Goal: Information Seeking & Learning: Learn about a topic

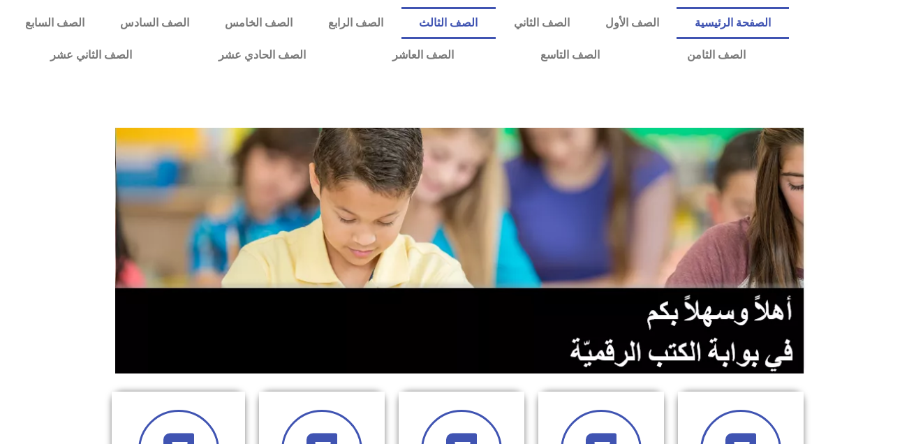
click at [496, 27] on link "الصف الثالث" at bounding box center [448, 23] width 94 height 32
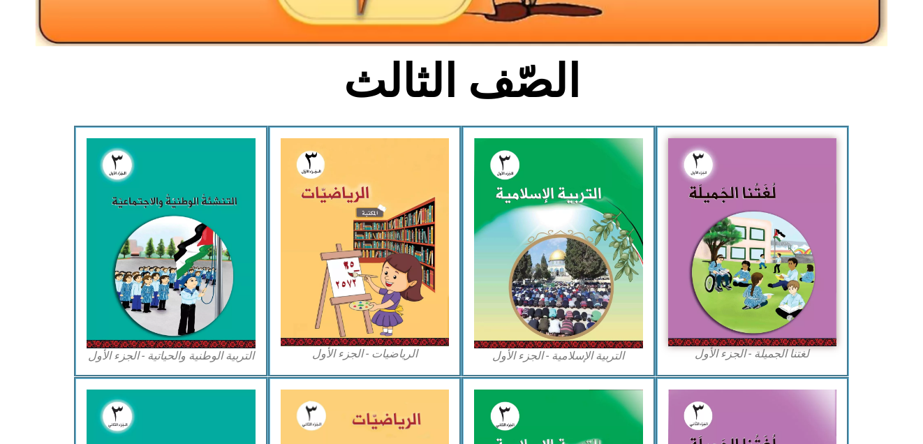
scroll to position [317, 0]
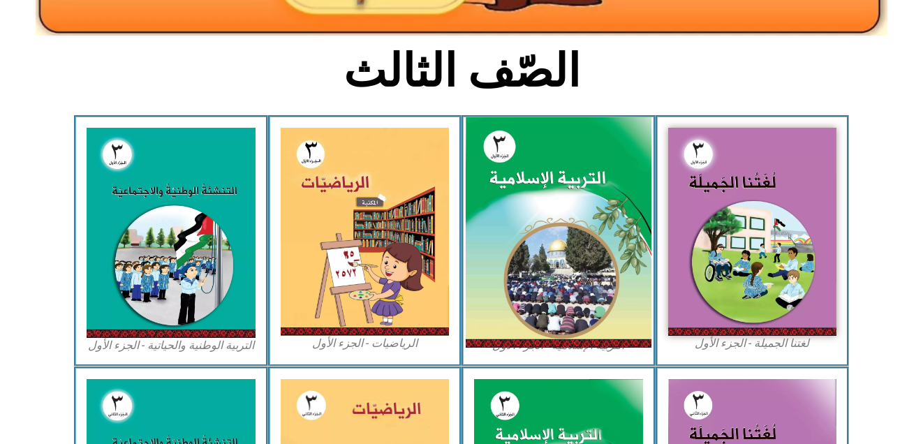
click at [581, 262] on img at bounding box center [558, 232] width 186 height 231
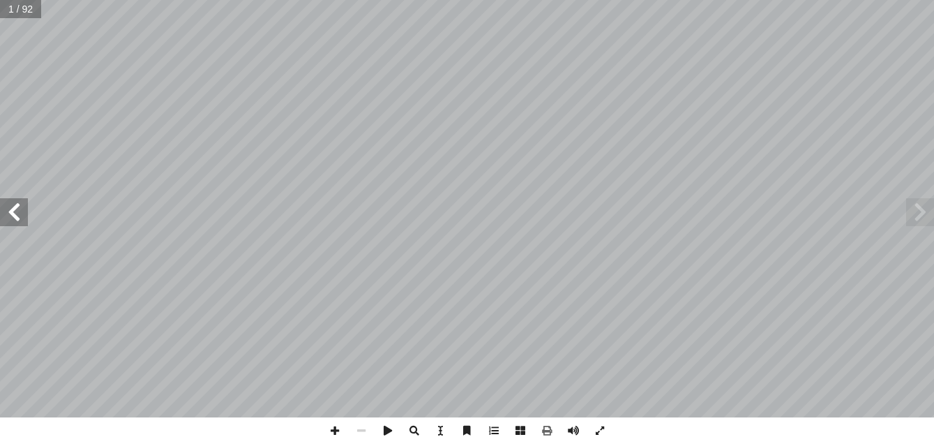
click at [24, 215] on span at bounding box center [14, 212] width 28 height 28
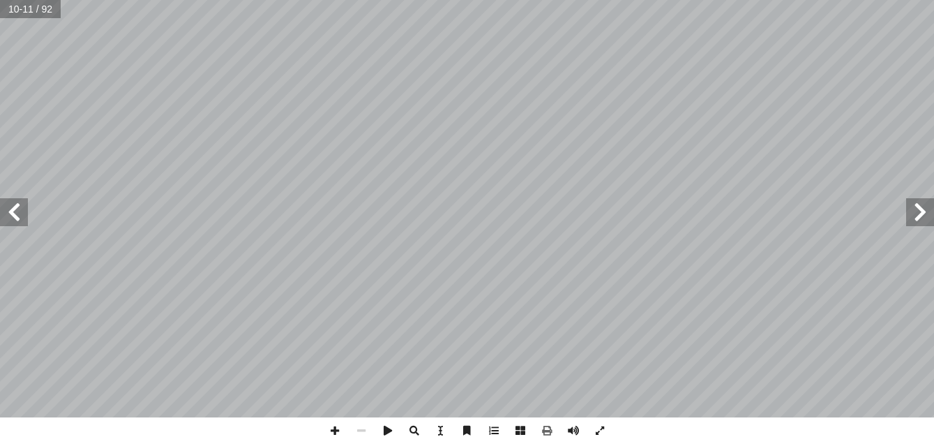
click at [24, 215] on span at bounding box center [14, 212] width 28 height 28
